Goal: Find specific page/section: Find specific page/section

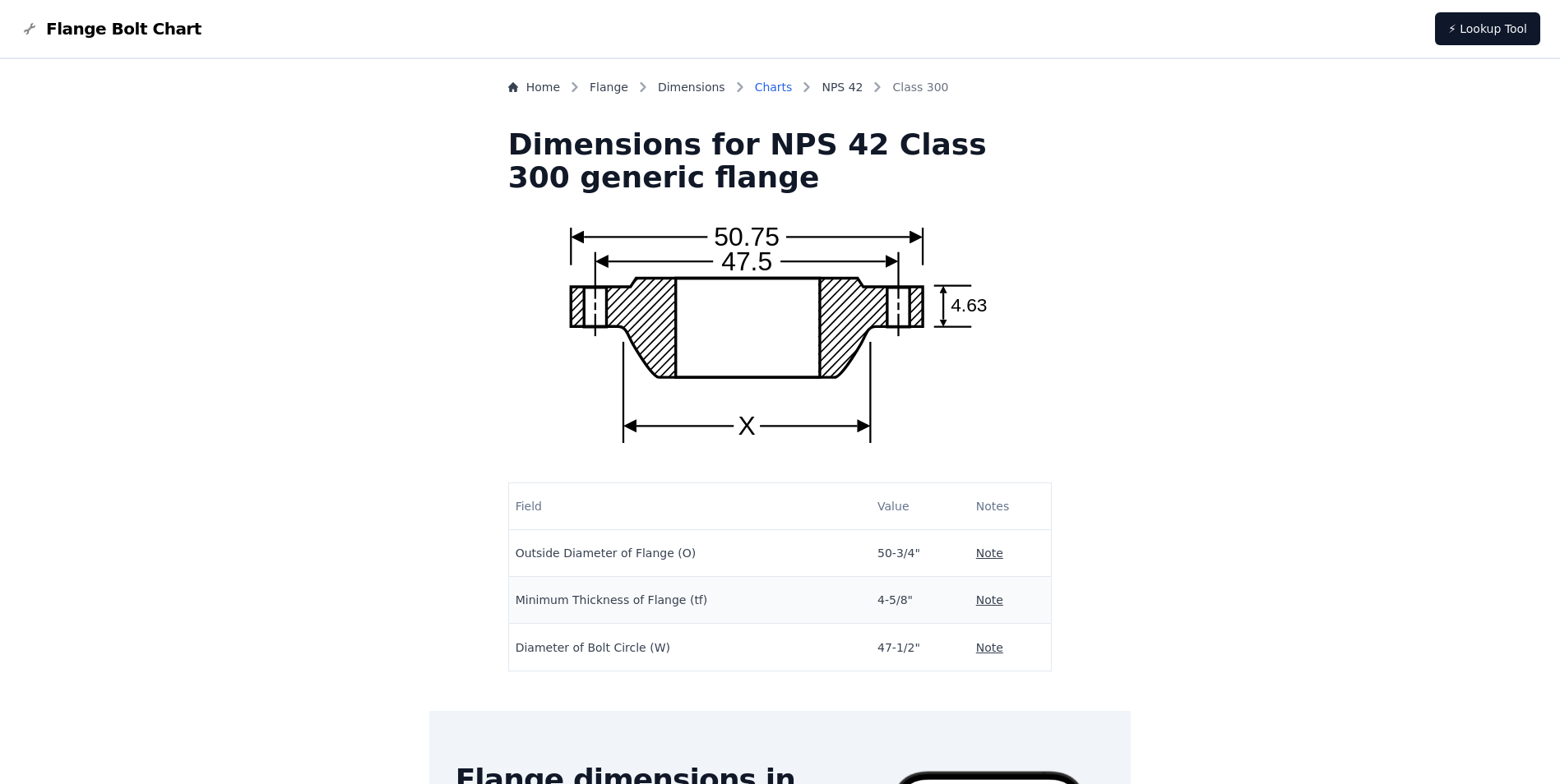
click at [792, 88] on link "Charts" at bounding box center [774, 88] width 38 height 17
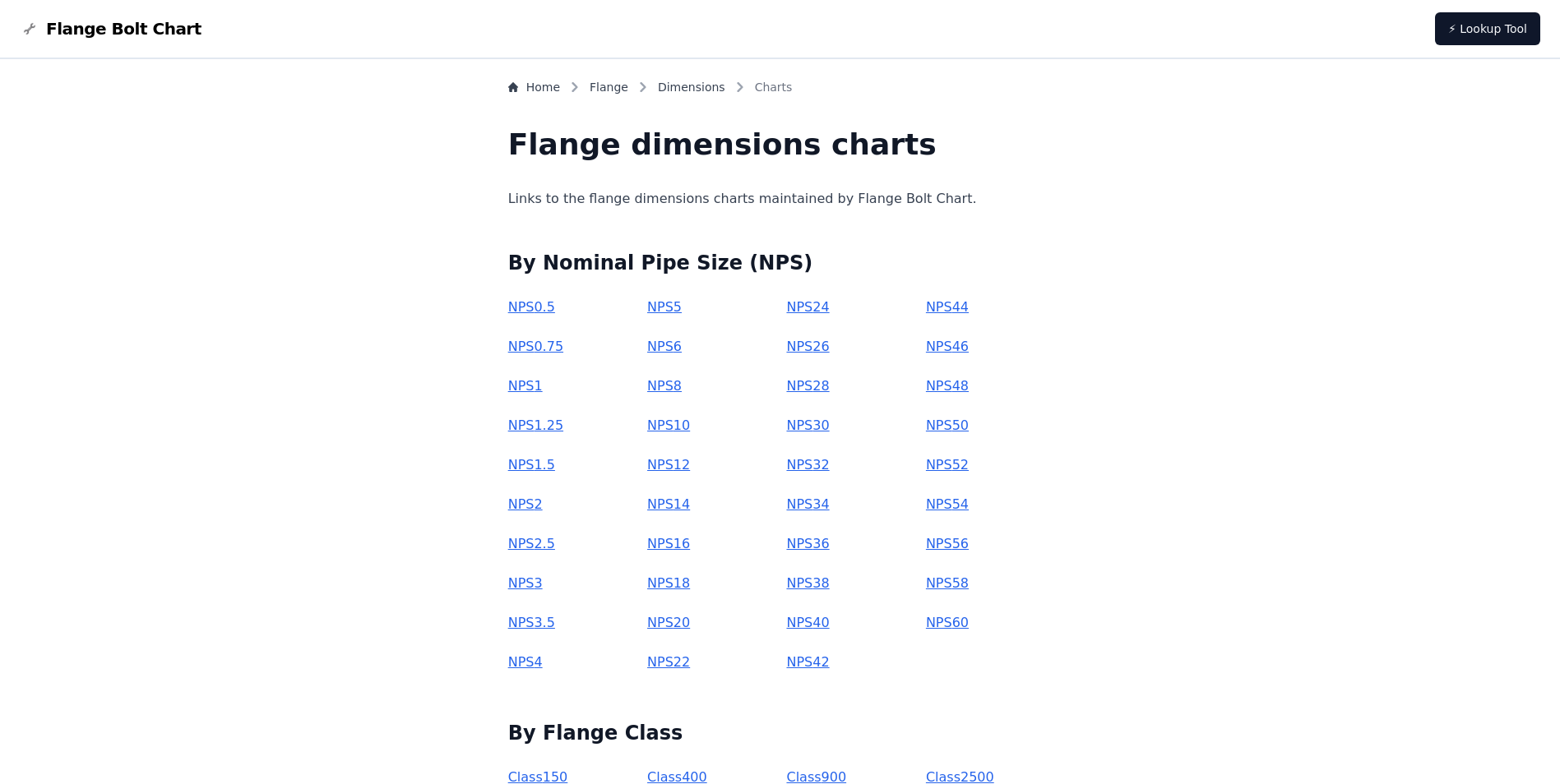
click at [816, 429] on link "NPS 30" at bounding box center [807, 425] width 43 height 16
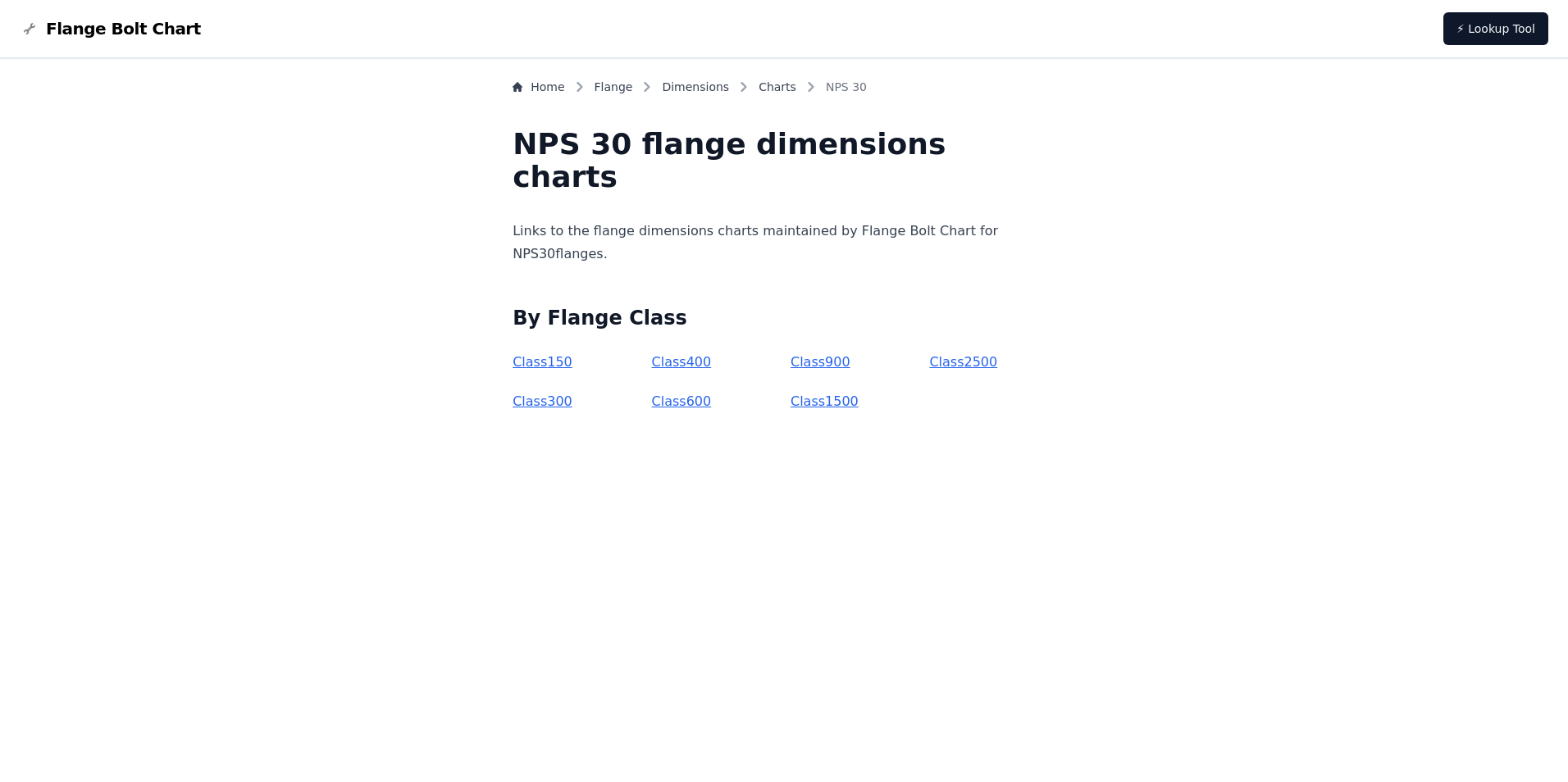
click at [573, 406] on link "Class 300" at bounding box center [542, 401] width 60 height 16
